Goal: Task Accomplishment & Management: Use online tool/utility

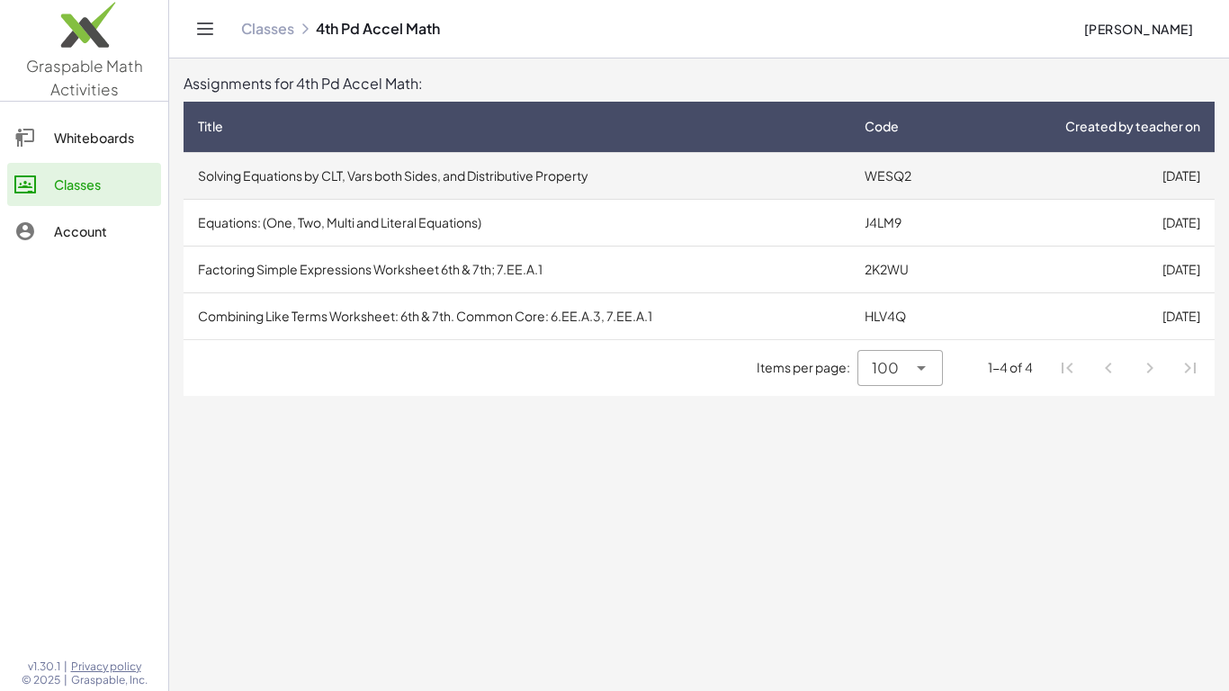
click at [1026, 168] on td "[DATE]" at bounding box center [1088, 175] width 252 height 47
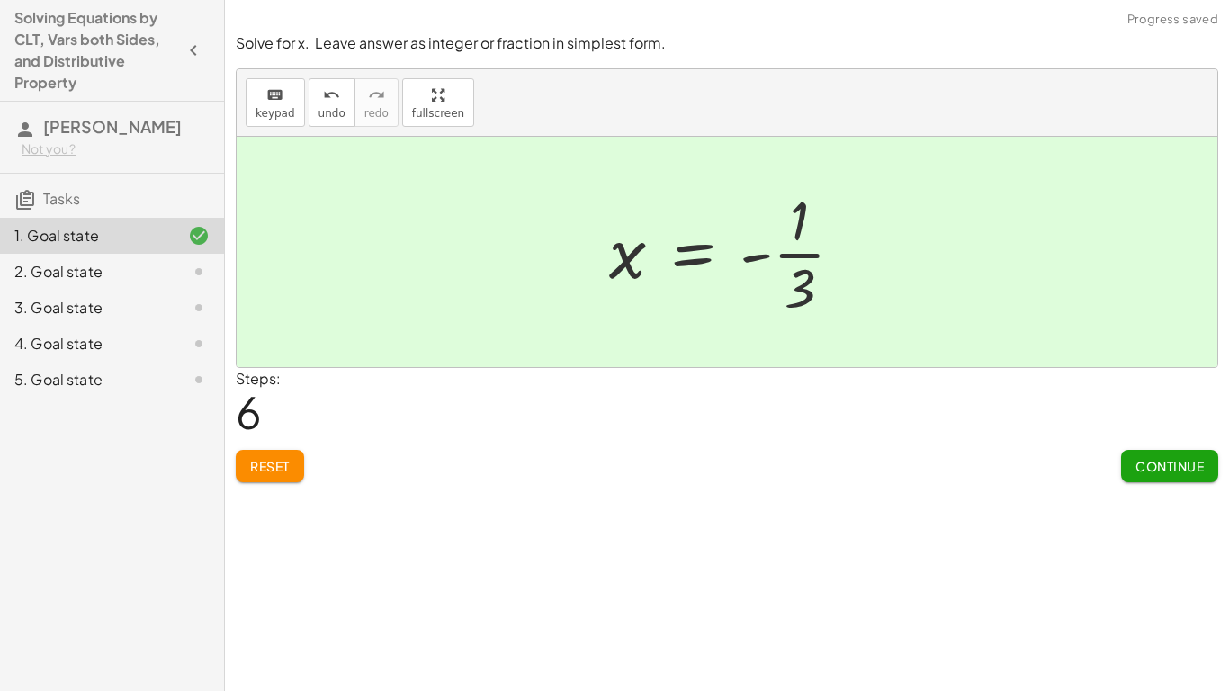
click at [1147, 469] on span "Continue" at bounding box center [1169, 466] width 68 height 16
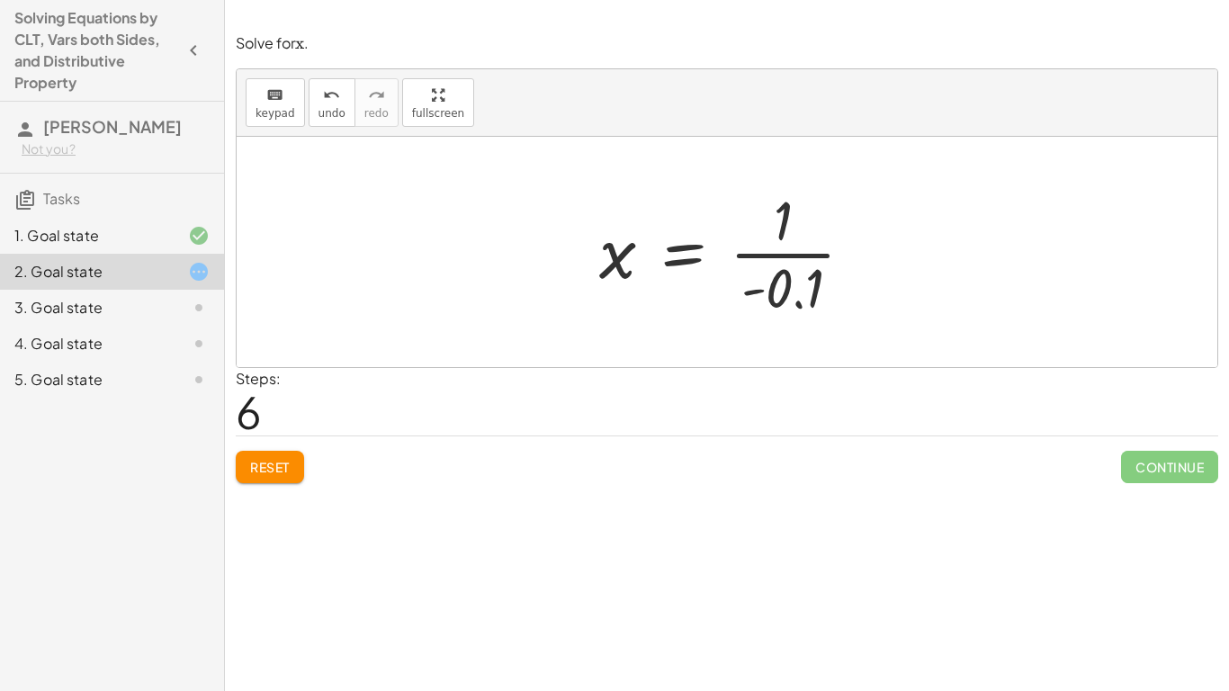
click at [287, 459] on span "Reset" at bounding box center [270, 467] width 40 height 16
click at [274, 461] on span "Reset" at bounding box center [270, 467] width 40 height 16
click at [290, 451] on div "Reset Continue" at bounding box center [727, 459] width 982 height 48
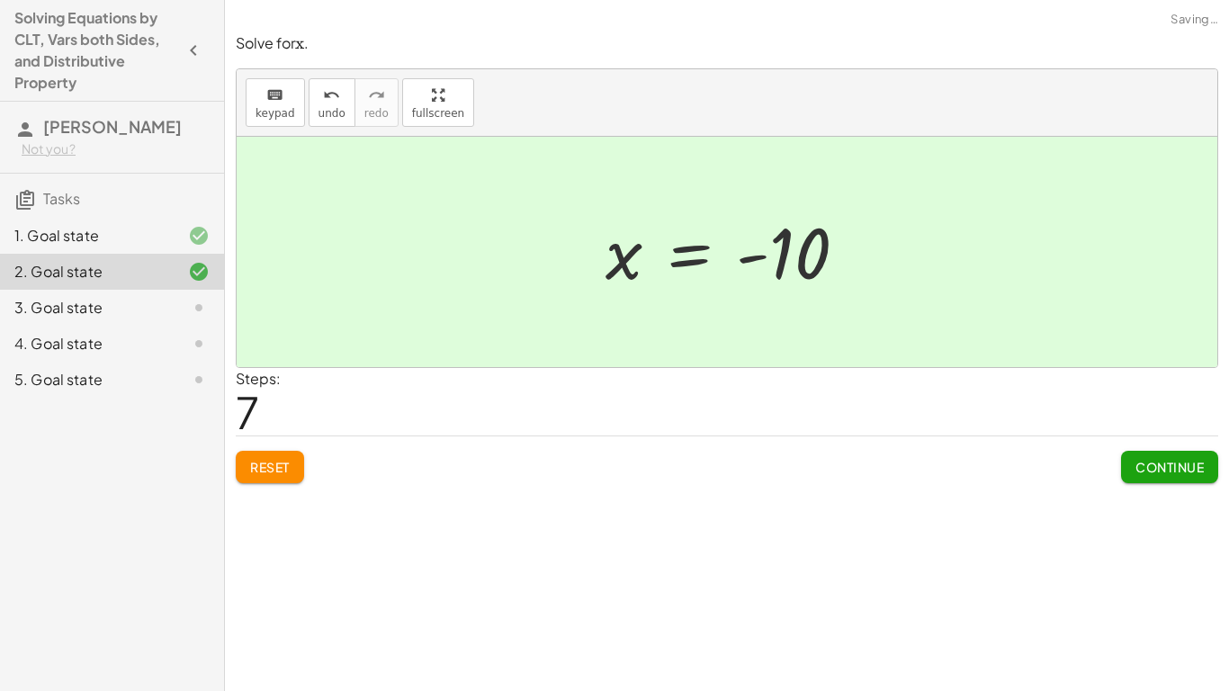
click at [1170, 476] on button "Continue" at bounding box center [1169, 467] width 97 height 32
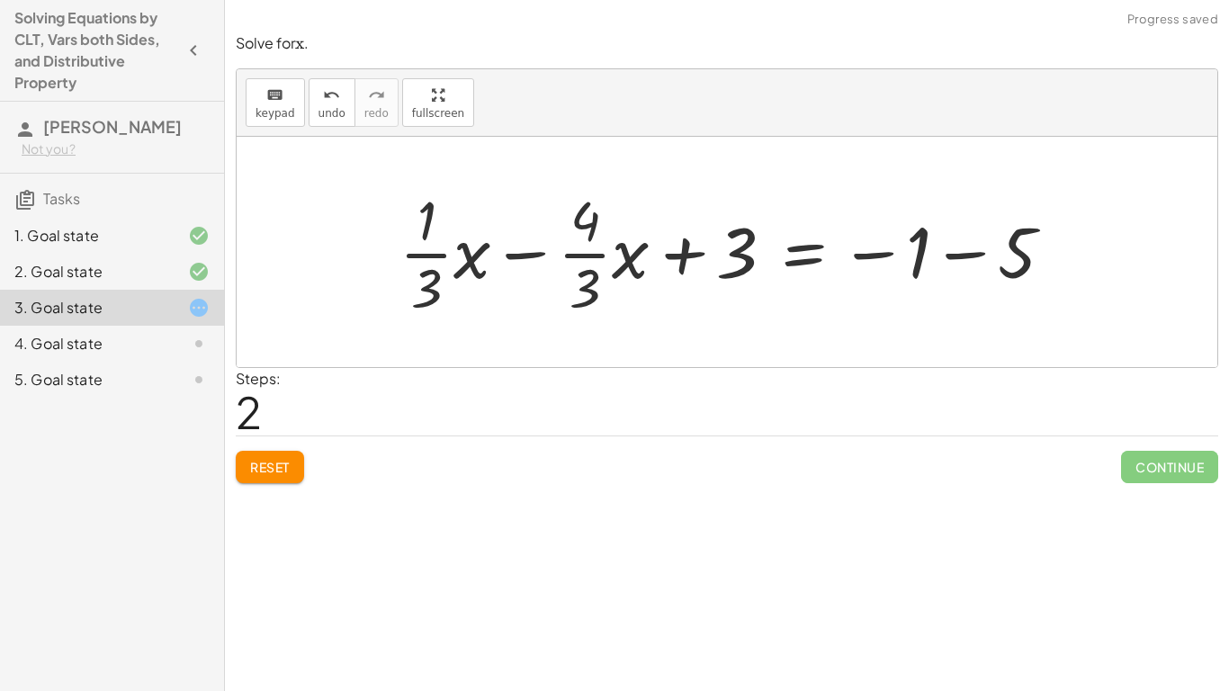
click at [300, 456] on button "Reset" at bounding box center [270, 467] width 68 height 32
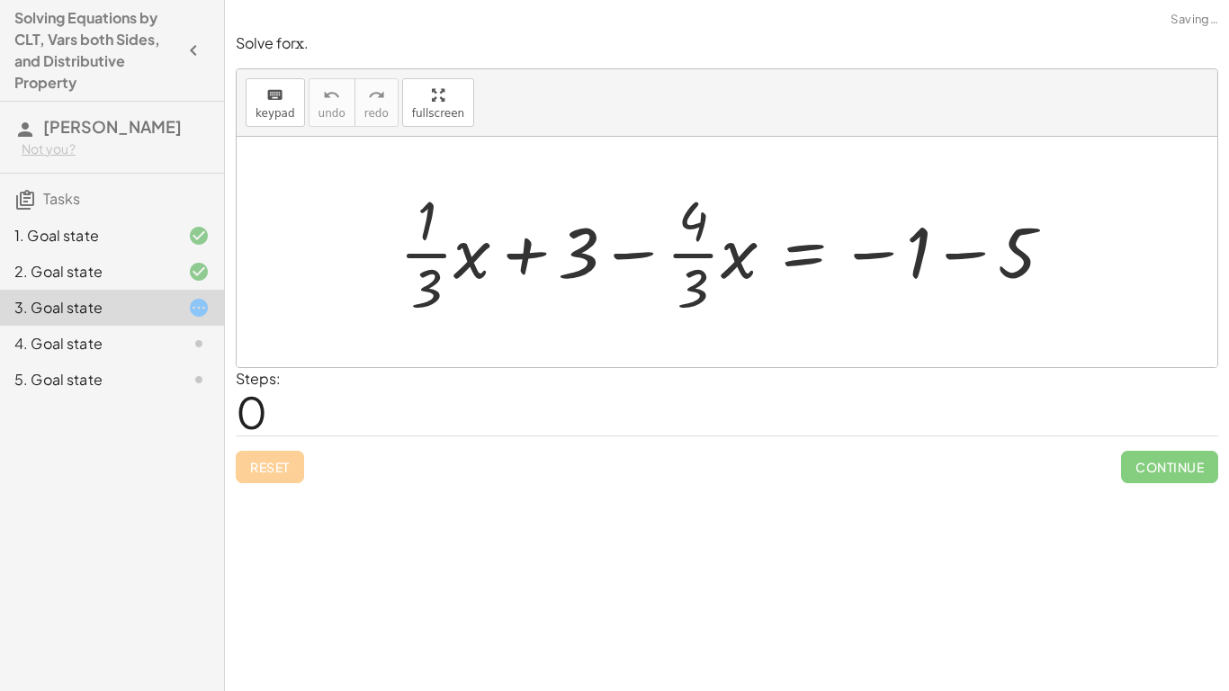
click at [288, 462] on div "Reset Continue" at bounding box center [727, 459] width 982 height 48
click at [282, 480] on div "Reset Continue" at bounding box center [727, 459] width 982 height 48
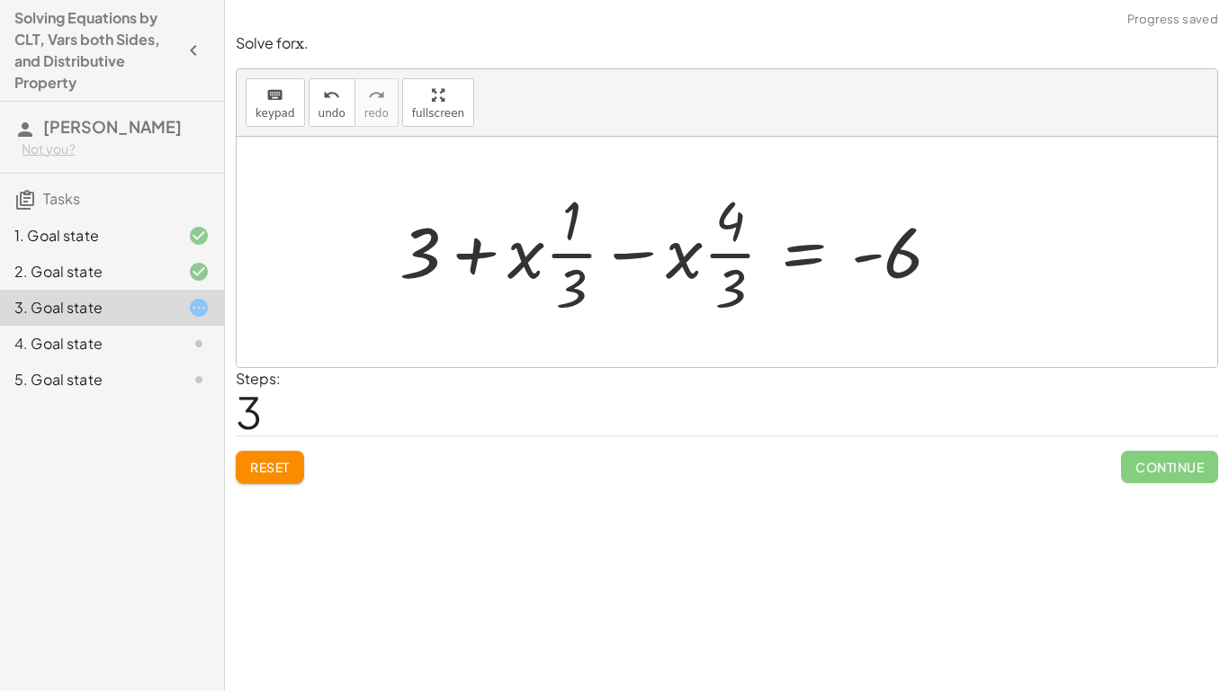
click at [304, 461] on button "Reset" at bounding box center [270, 467] width 68 height 32
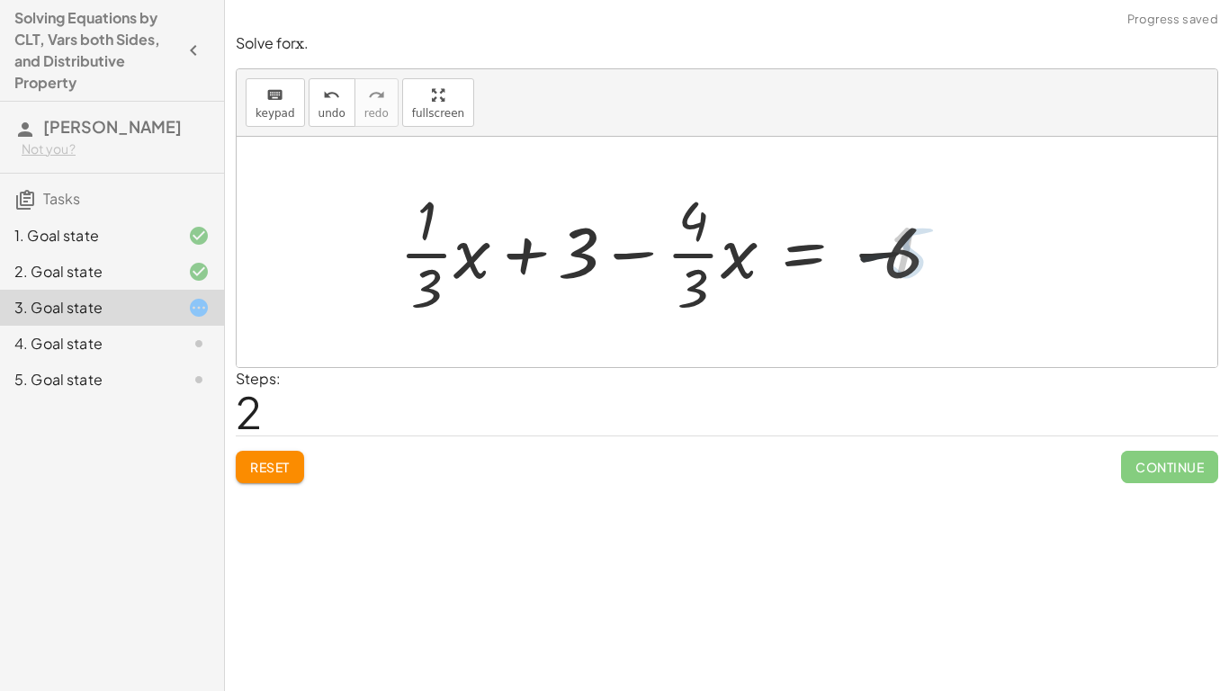
click at [281, 496] on div "Solve for x. Leave answer as integer or fraction in simplest form. keyboard key…" at bounding box center [727, 345] width 1004 height 691
click at [275, 478] on button "Reset" at bounding box center [270, 467] width 68 height 32
click at [280, 474] on div "Reset Continue" at bounding box center [727, 459] width 982 height 48
click at [282, 462] on div "Reset Continue" at bounding box center [727, 459] width 982 height 48
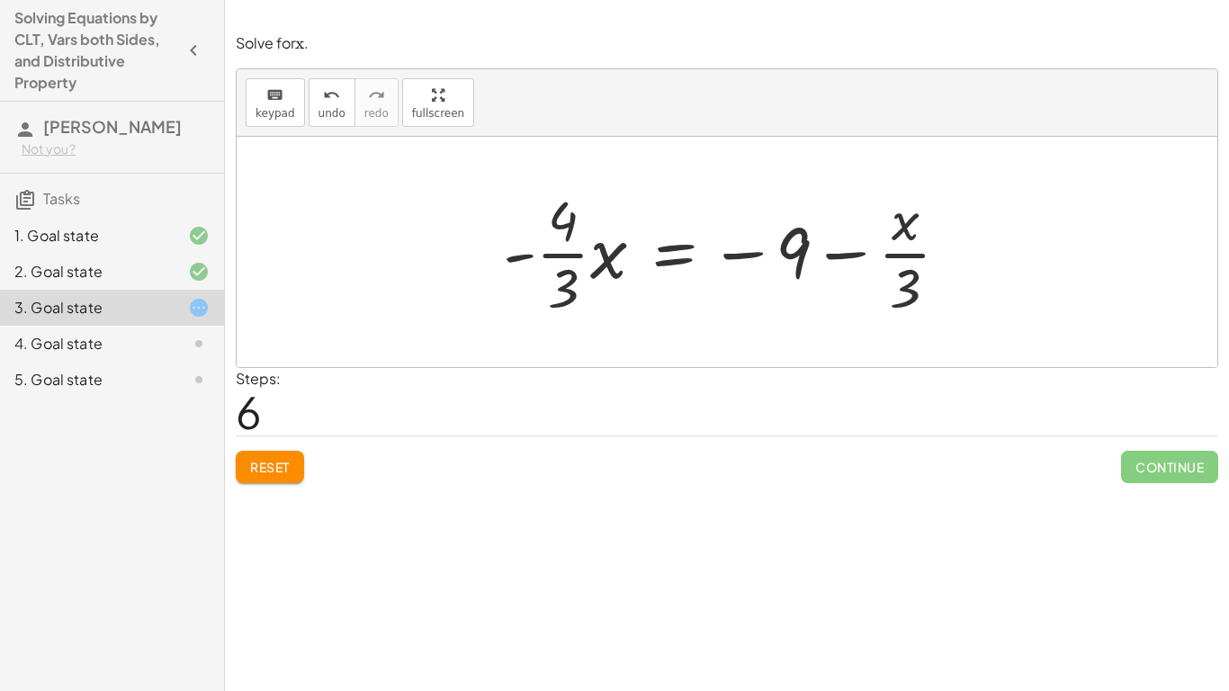
click at [286, 474] on span "Reset" at bounding box center [270, 467] width 40 height 16
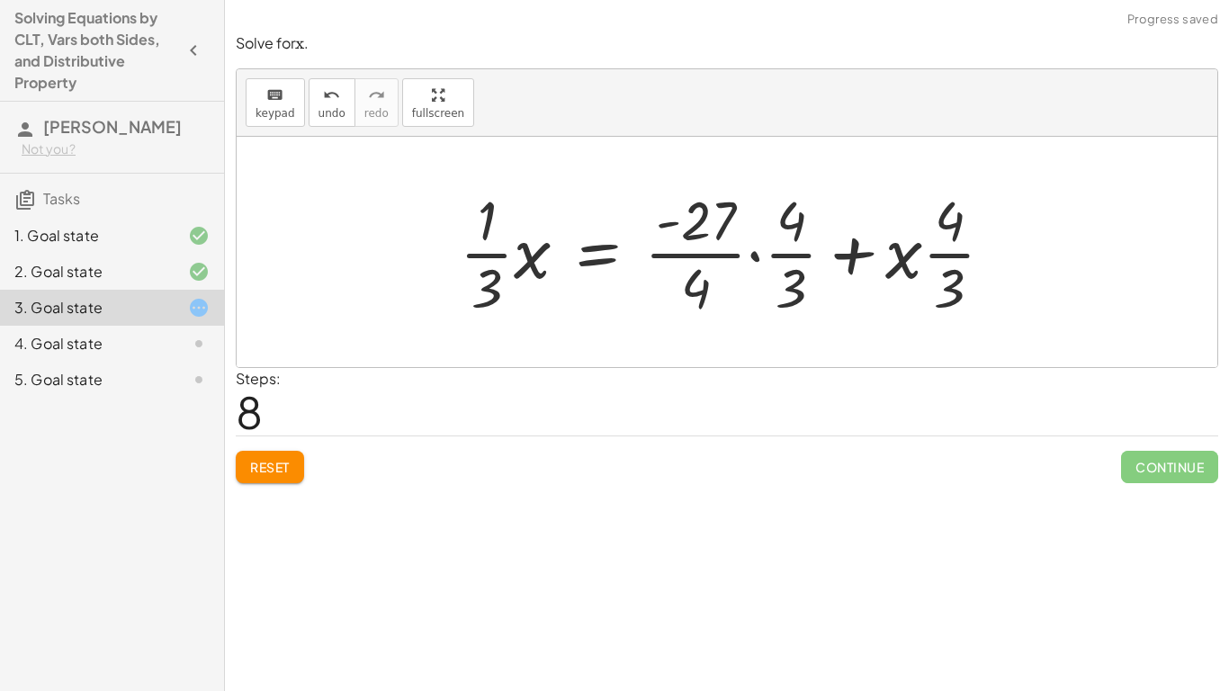
click at [279, 472] on span "Reset" at bounding box center [270, 467] width 40 height 16
click at [274, 470] on div "Reset Continue" at bounding box center [727, 459] width 982 height 48
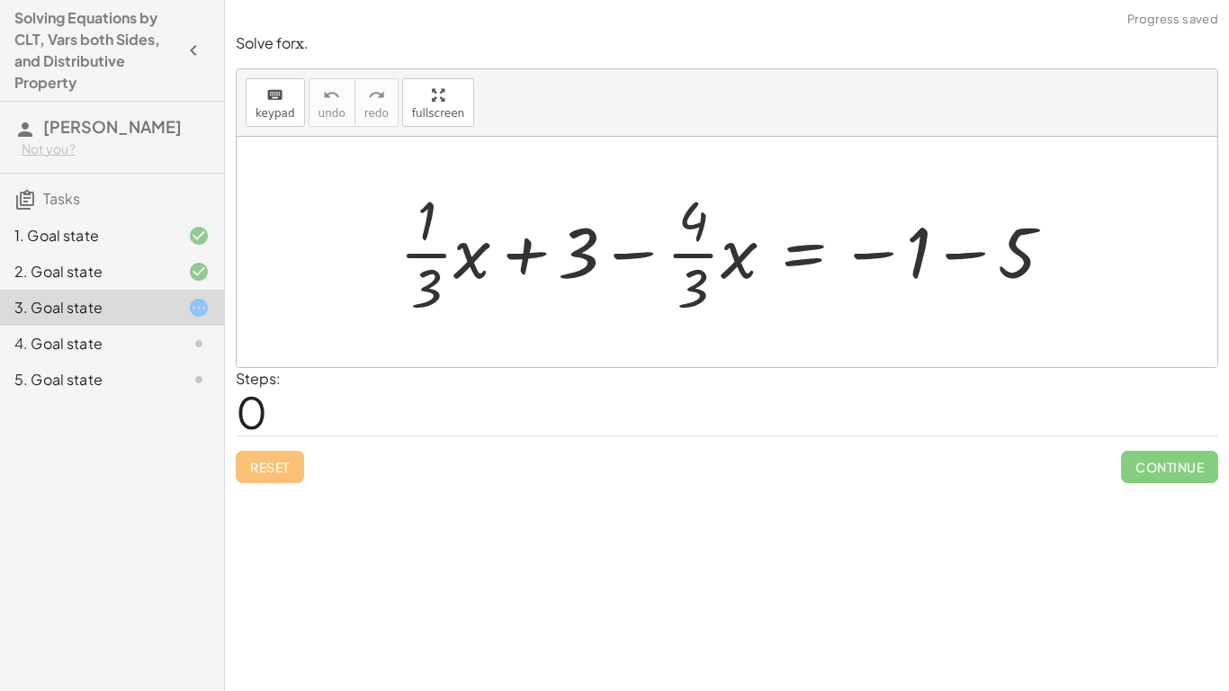
click at [199, 354] on icon at bounding box center [199, 344] width 22 height 22
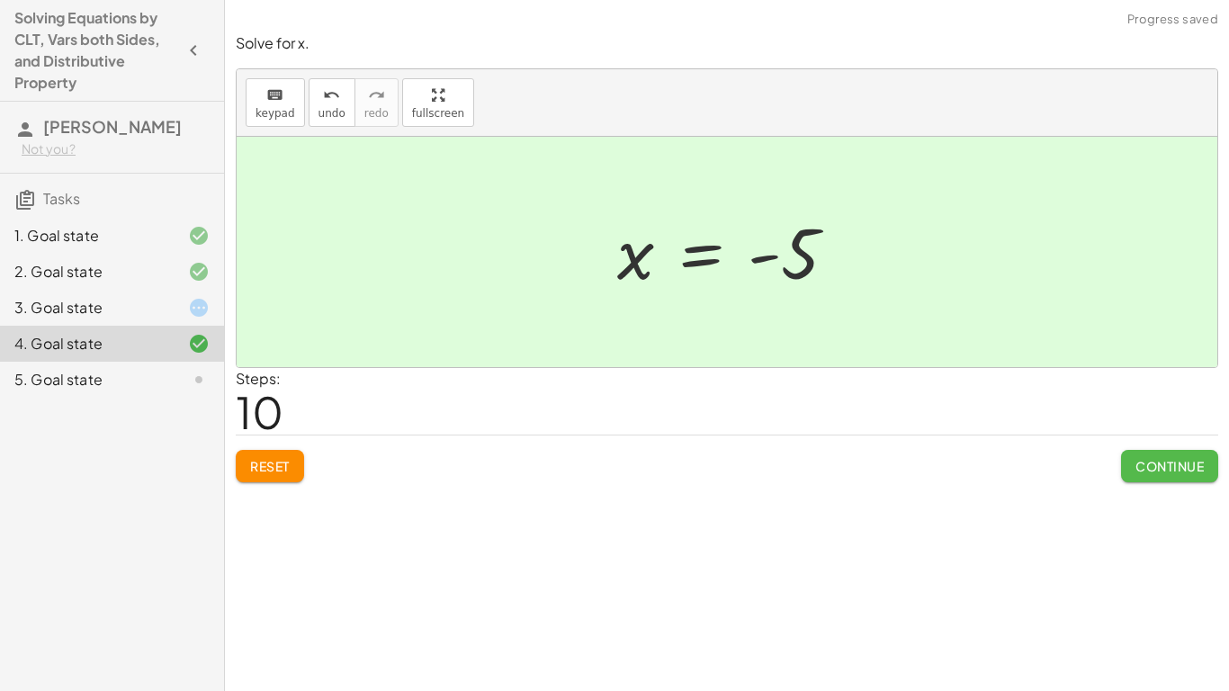
click at [1163, 461] on span "Continue" at bounding box center [1169, 466] width 68 height 16
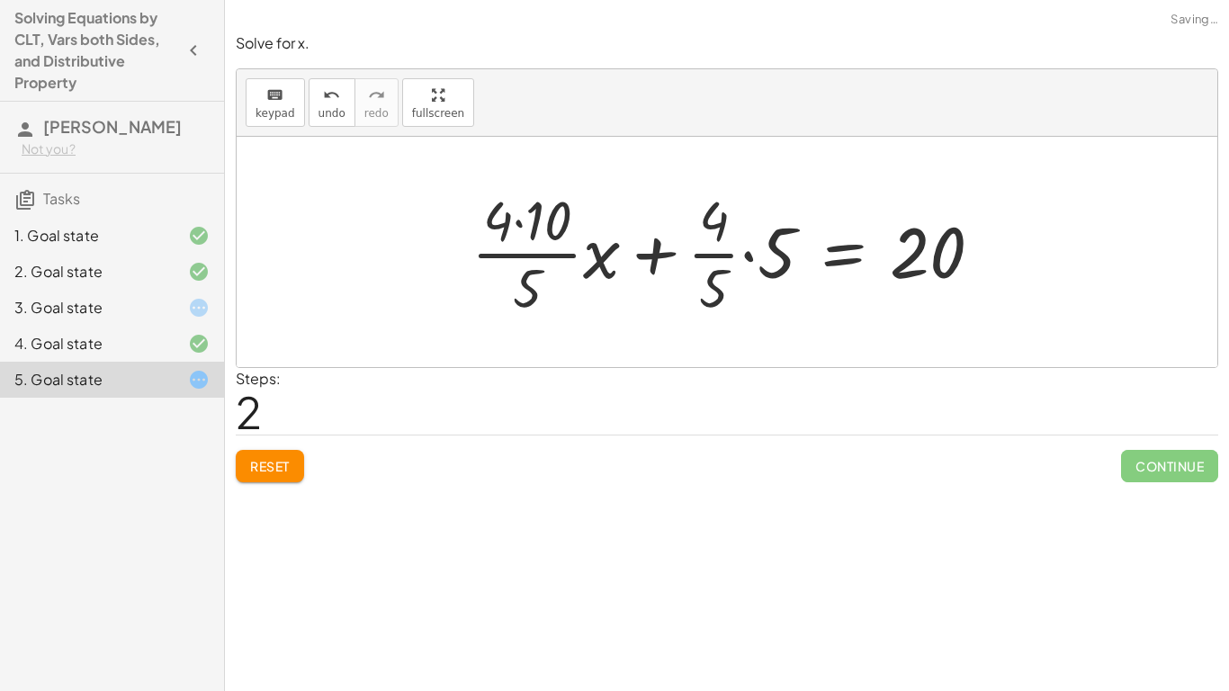
click at [267, 478] on button "Reset" at bounding box center [270, 466] width 68 height 32
click at [270, 483] on div "Solve for x. keyboard keypad undo undo redo redo fullscreen · · 4 · 5 · ( + · 1…" at bounding box center [727, 257] width 1004 height 470
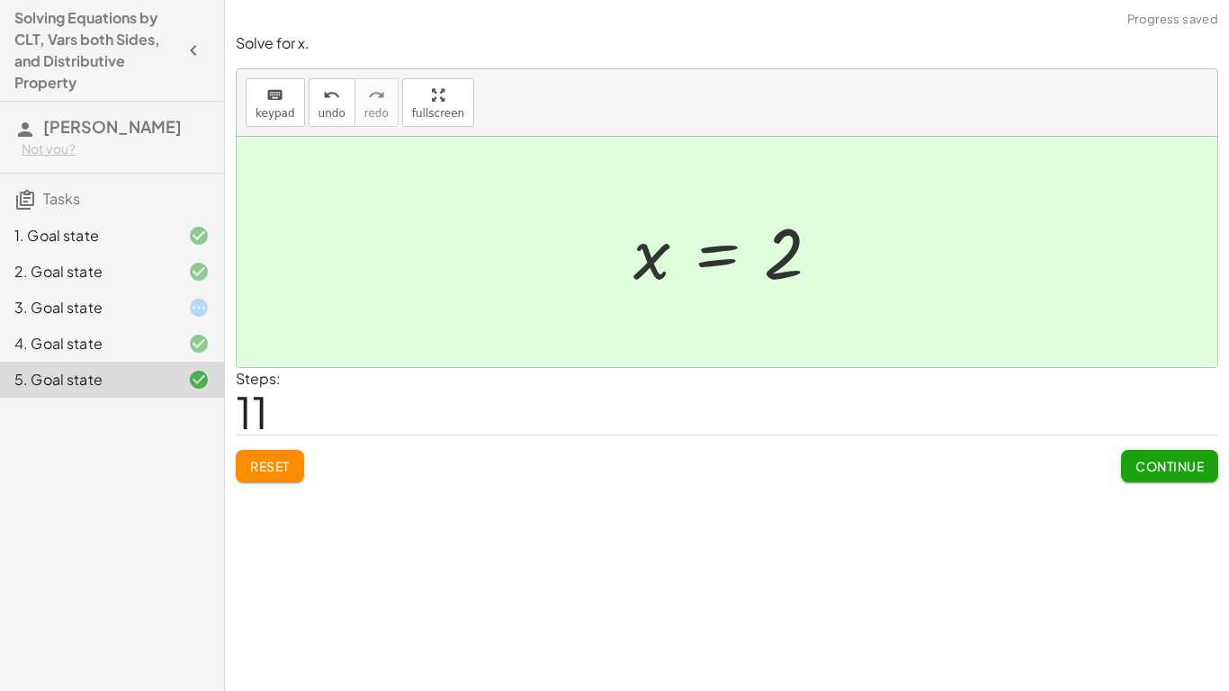
click at [185, 348] on div "4. Goal state" at bounding box center [112, 344] width 224 height 36
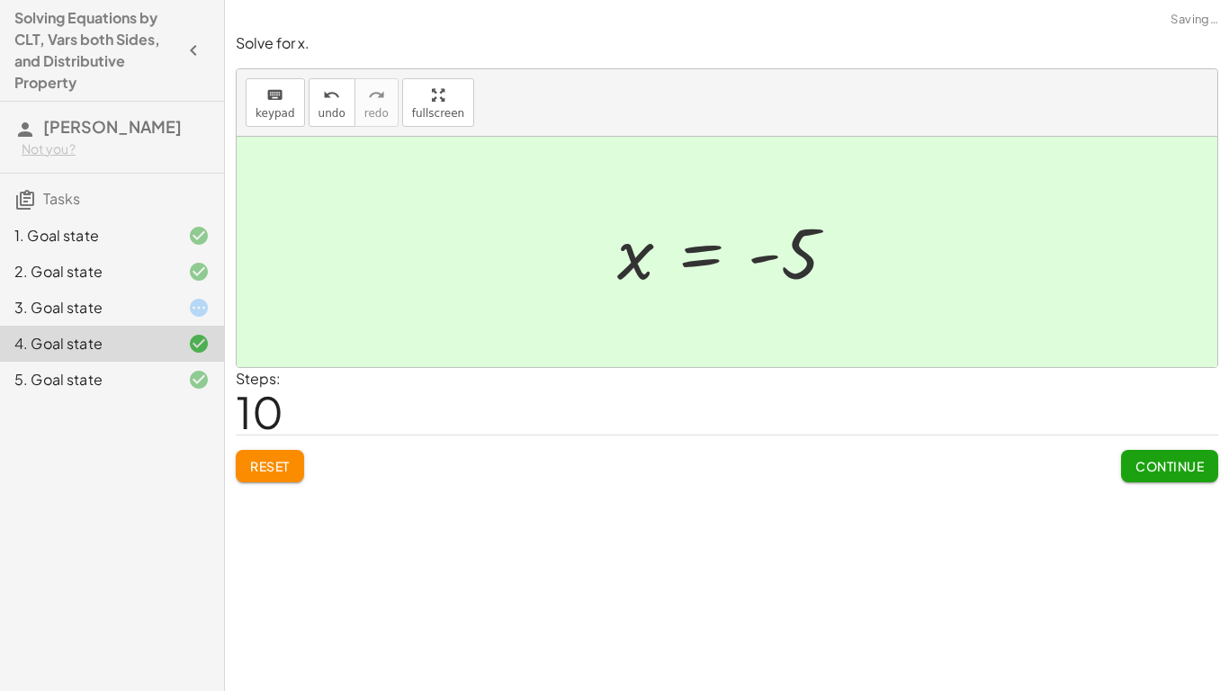
click at [153, 318] on div "3. Goal state" at bounding box center [86, 308] width 145 height 22
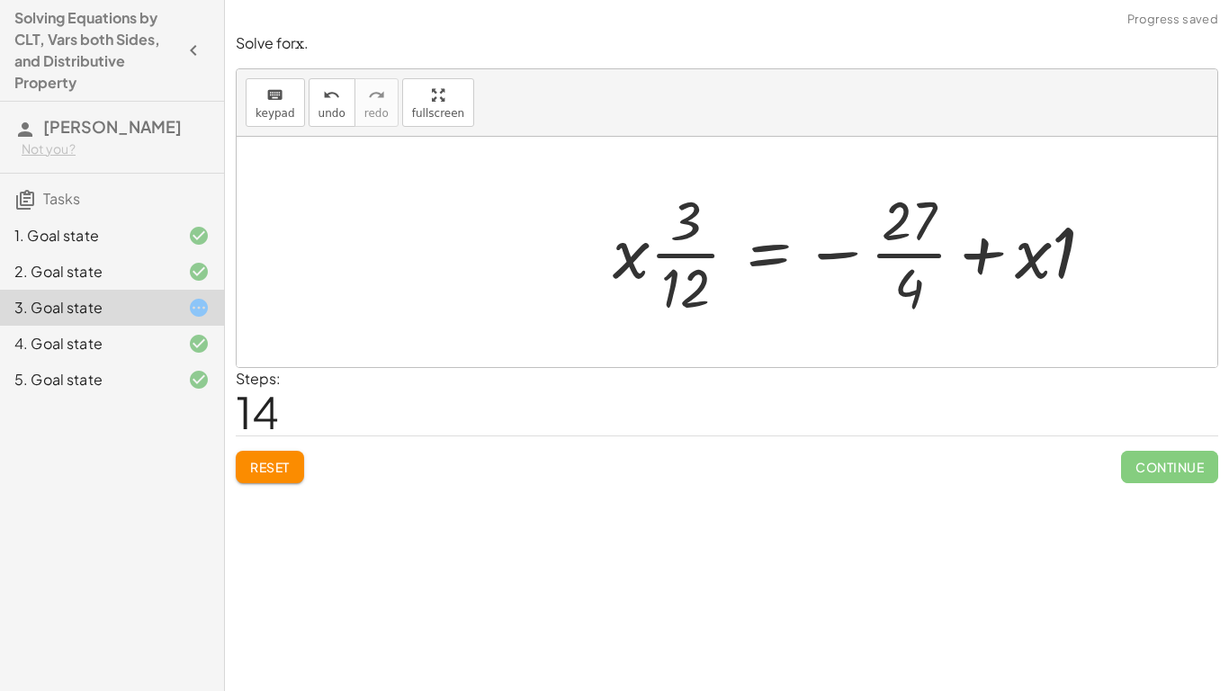
click at [273, 480] on button "Reset" at bounding box center [270, 467] width 68 height 32
click at [291, 457] on div "Reset Continue" at bounding box center [727, 459] width 982 height 48
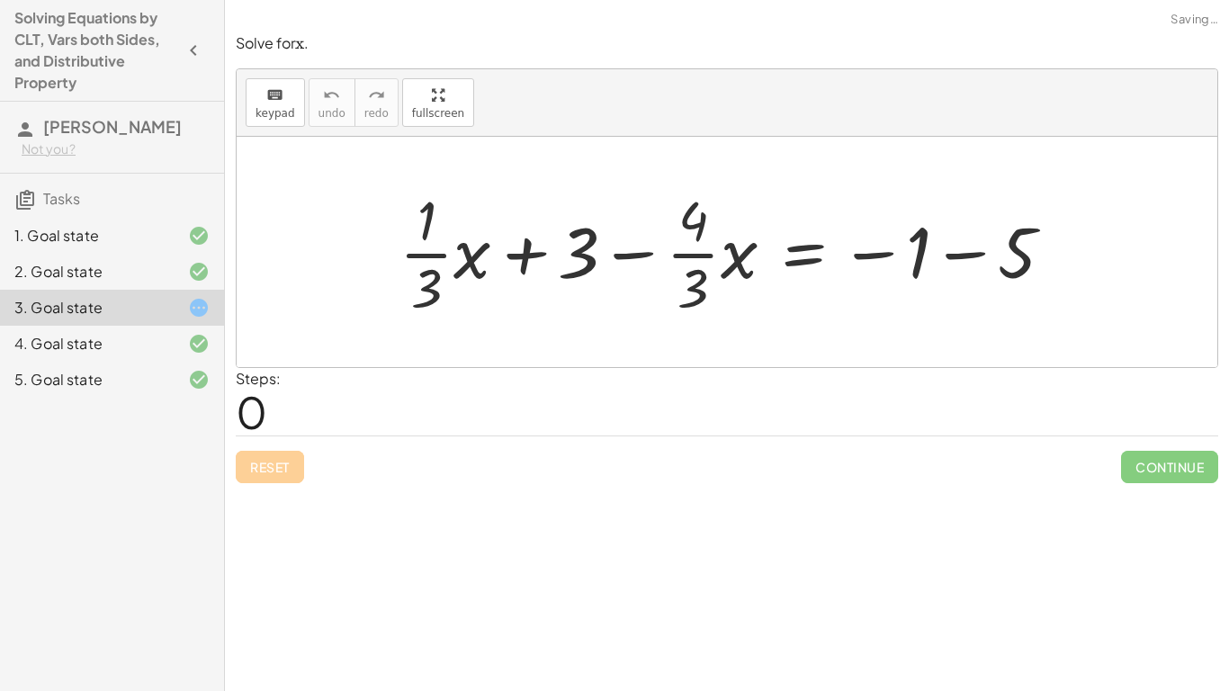
click at [294, 460] on div "Reset Continue" at bounding box center [727, 459] width 982 height 48
click at [302, 459] on div "Reset Continue" at bounding box center [727, 459] width 982 height 48
click at [305, 450] on div "Reset Continue" at bounding box center [727, 459] width 982 height 48
click at [309, 459] on div "Reset Continue" at bounding box center [727, 459] width 982 height 48
click at [0, 0] on div "Solve for ﻿ x x x ﻿ . keyboard keypad undo undo redo redo fullscreen + · · 1 · …" at bounding box center [0, 0] width 0 height 0
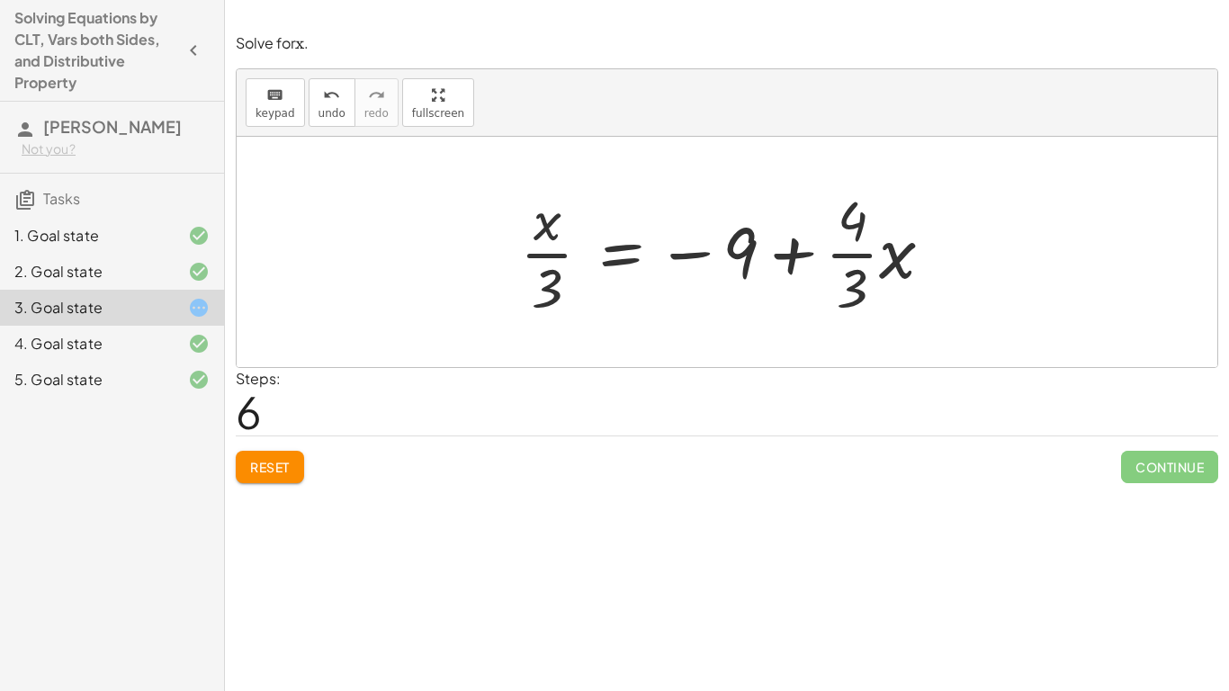
click at [300, 473] on button "Reset" at bounding box center [270, 467] width 68 height 32
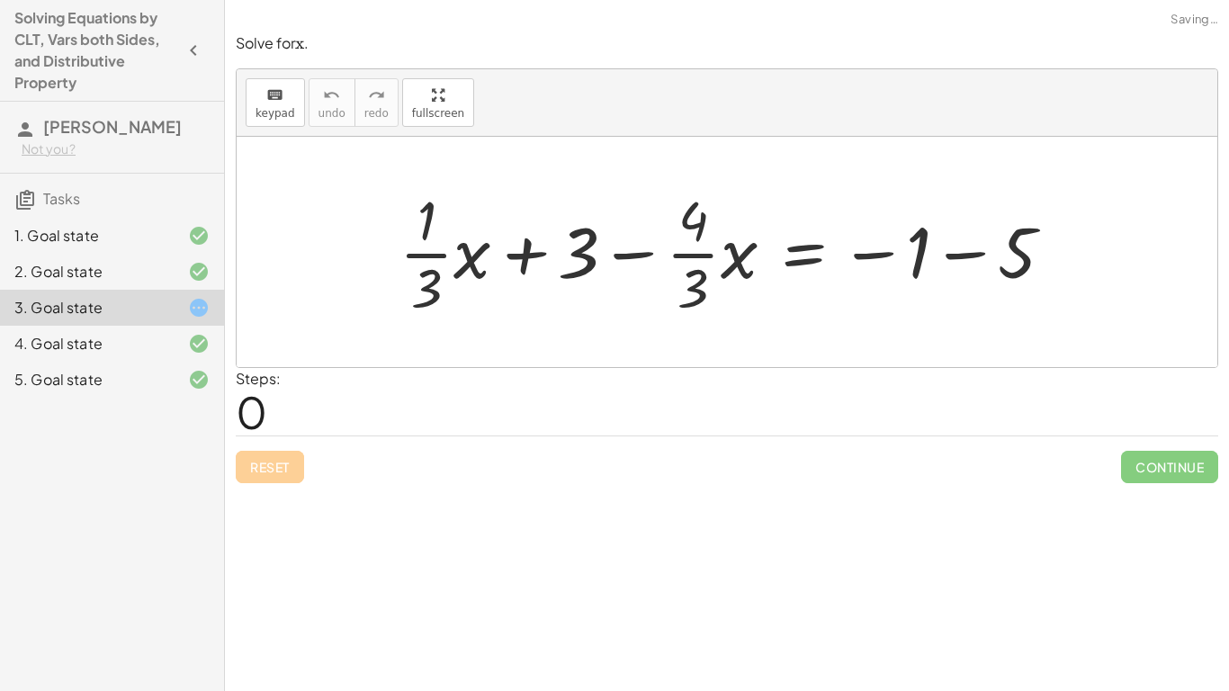
click at [266, 472] on div "Reset Continue" at bounding box center [727, 459] width 982 height 48
click at [267, 460] on div "Reset Continue" at bounding box center [727, 459] width 982 height 48
click at [271, 456] on div "Reset Continue" at bounding box center [727, 459] width 982 height 48
click at [266, 451] on div "Reset Continue" at bounding box center [727, 459] width 982 height 48
click at [280, 446] on div "Reset Continue" at bounding box center [727, 459] width 982 height 48
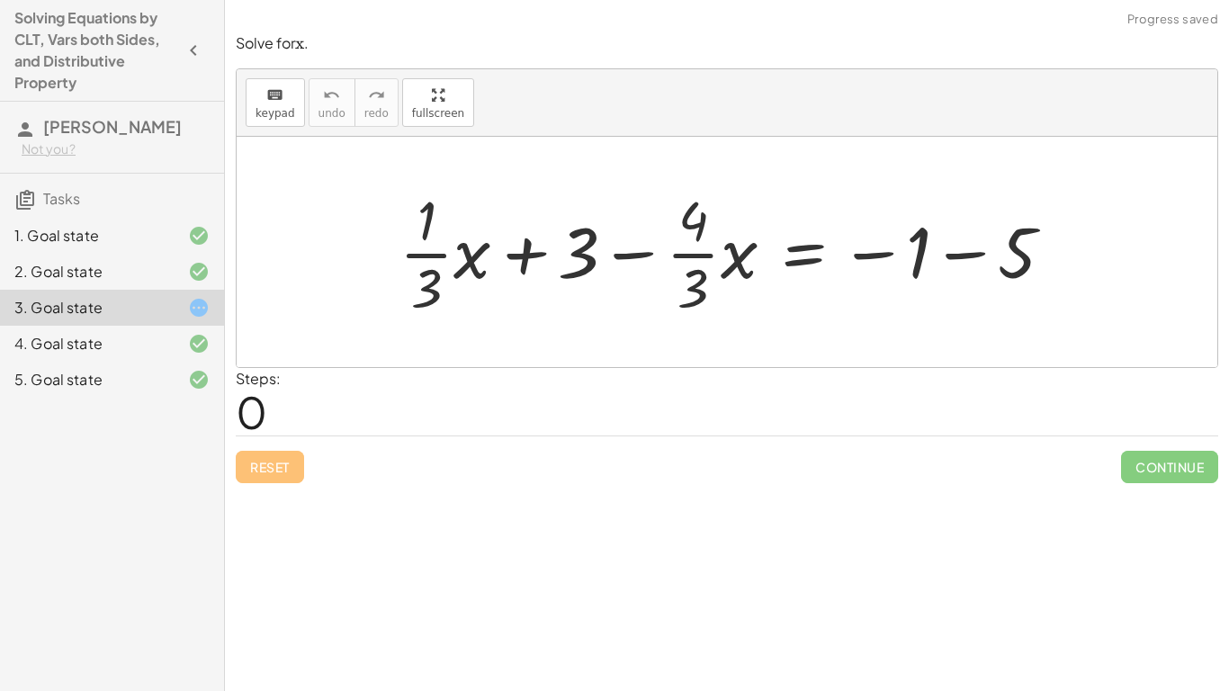
click at [278, 447] on div "Reset Continue" at bounding box center [727, 459] width 982 height 48
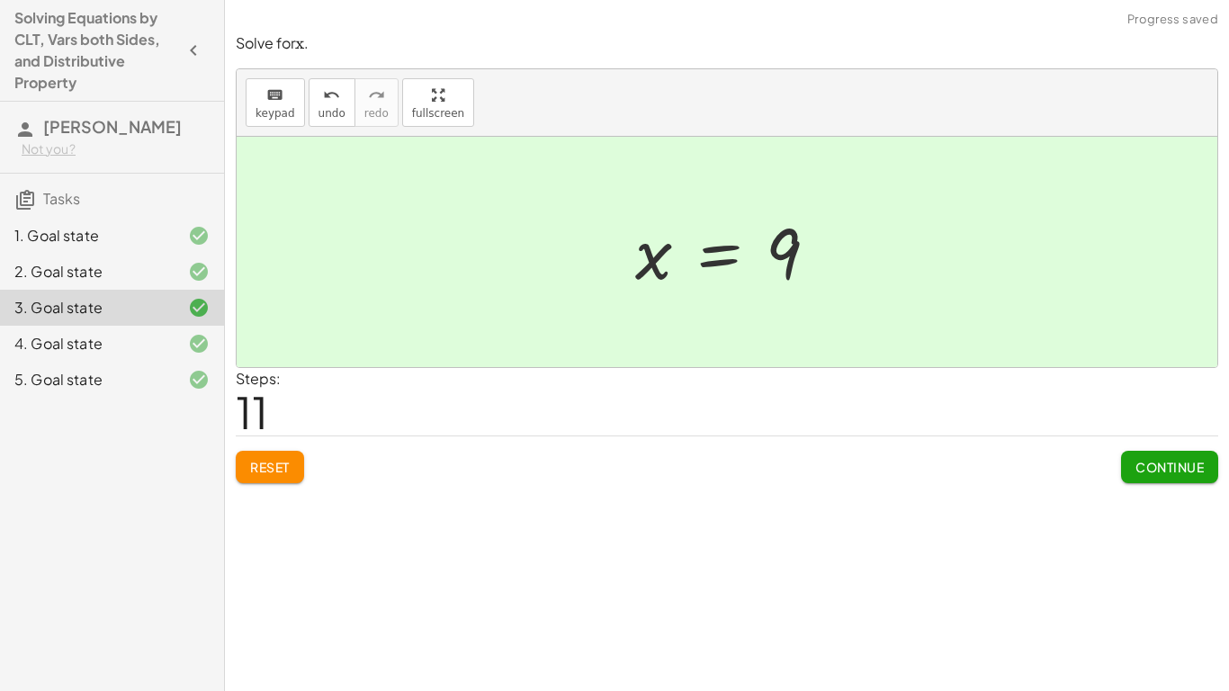
click at [1157, 438] on div "Continue" at bounding box center [1169, 459] width 97 height 47
click at [1162, 460] on span "Continue" at bounding box center [1169, 467] width 68 height 16
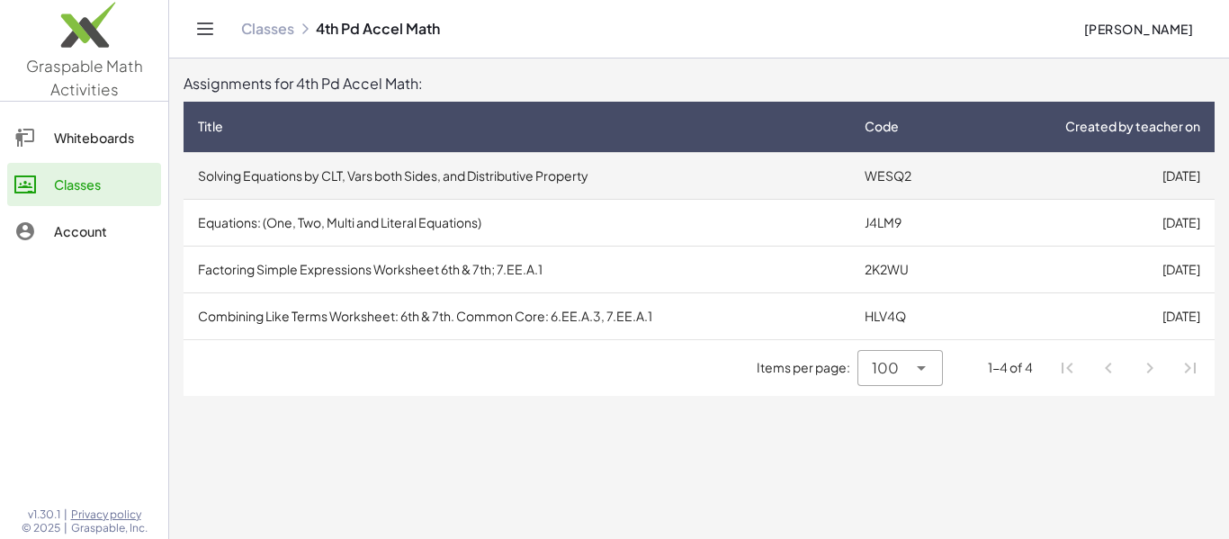
click at [952, 183] on td "WESQ2" at bounding box center [906, 175] width 112 height 47
